Goal: Check status

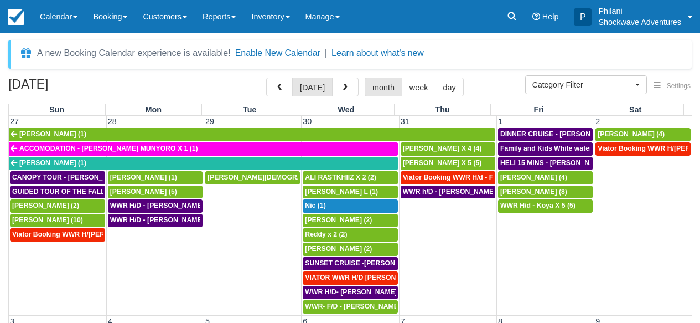
select select
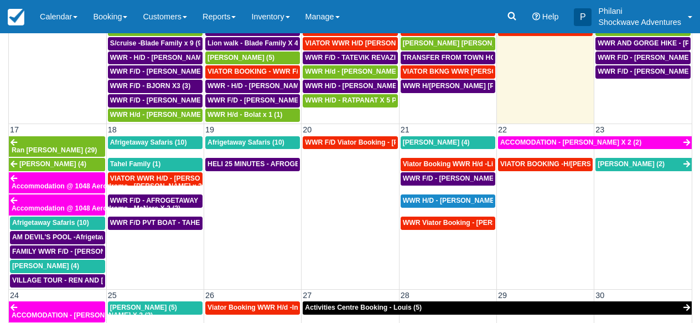
scroll to position [491, 0]
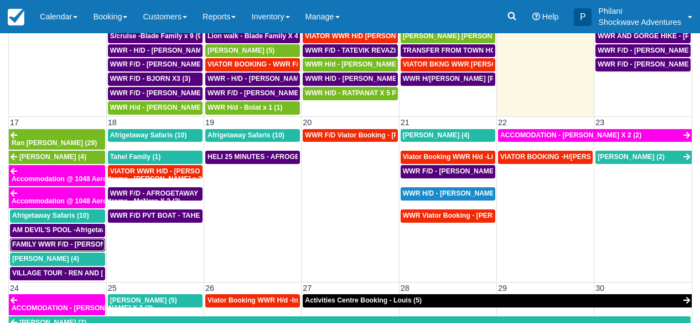
click at [91, 240] on span "FAMILY WWR F/D - KERRY BLUETT X4 (4)" at bounding box center [82, 244] width 140 height 8
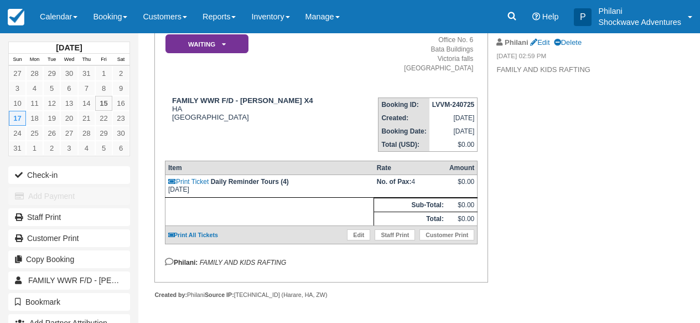
scroll to position [109, 0]
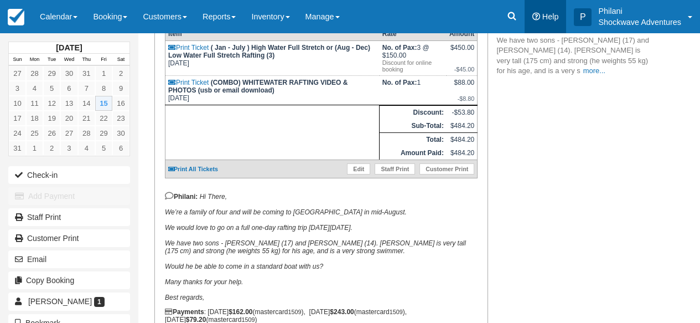
scroll to position [275, 0]
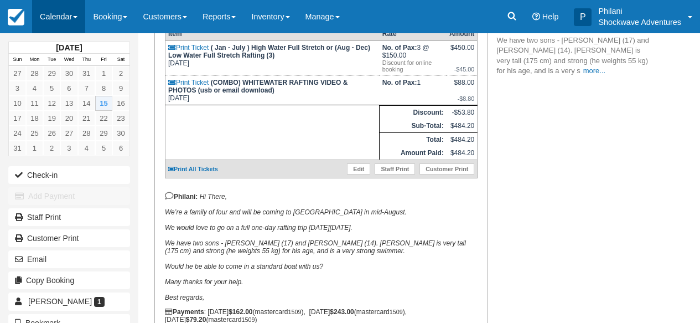
click at [76, 13] on link "Calendar" at bounding box center [58, 16] width 53 height 33
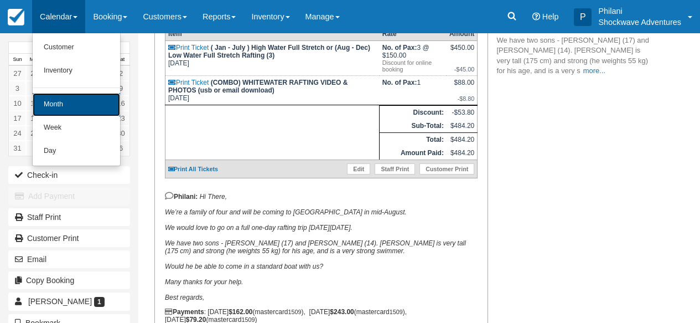
click at [63, 107] on link "Month" at bounding box center [76, 104] width 87 height 23
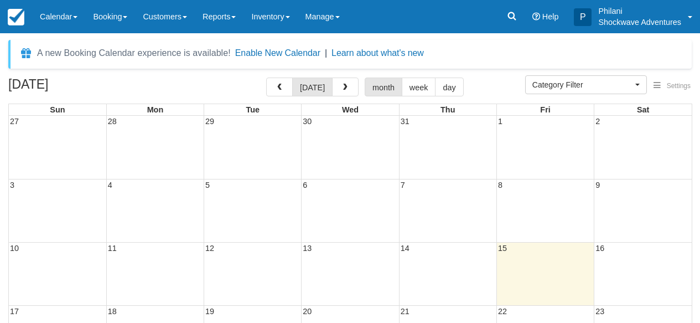
select select
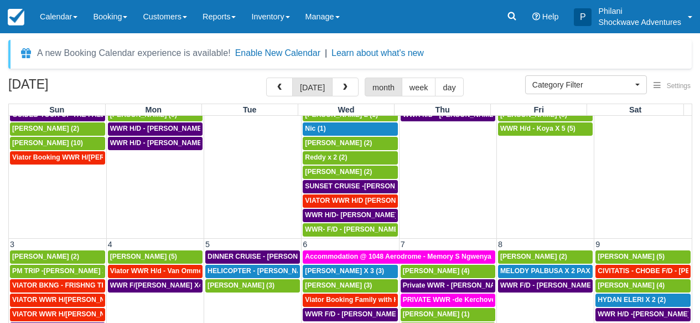
scroll to position [90, 0]
